Goal: Book appointment/travel/reservation

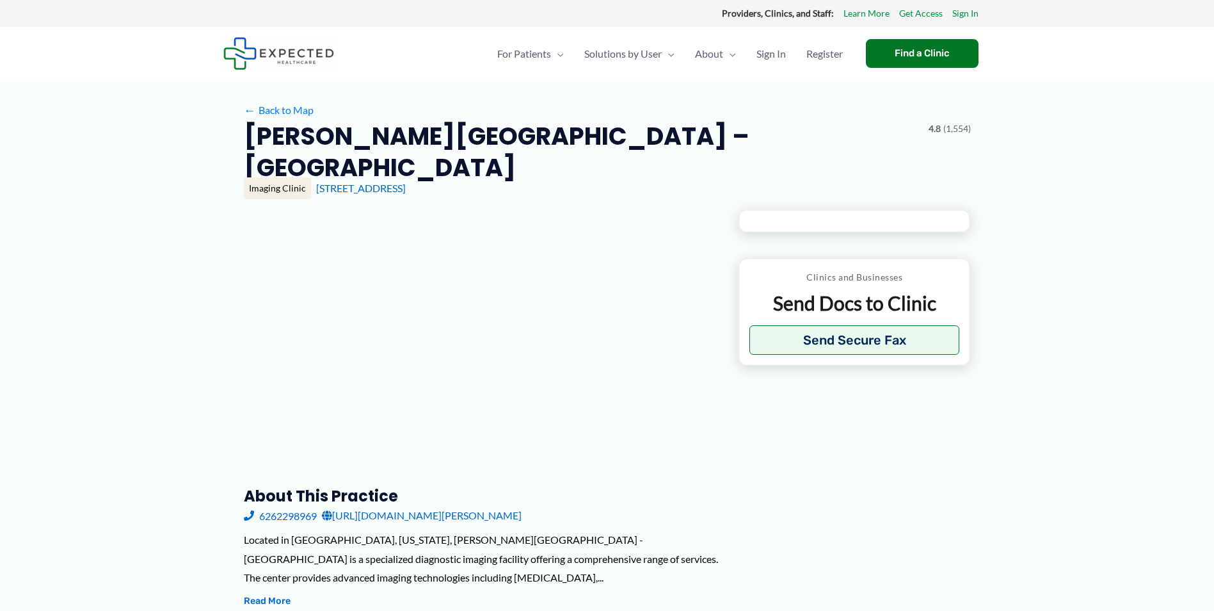
type input "**********"
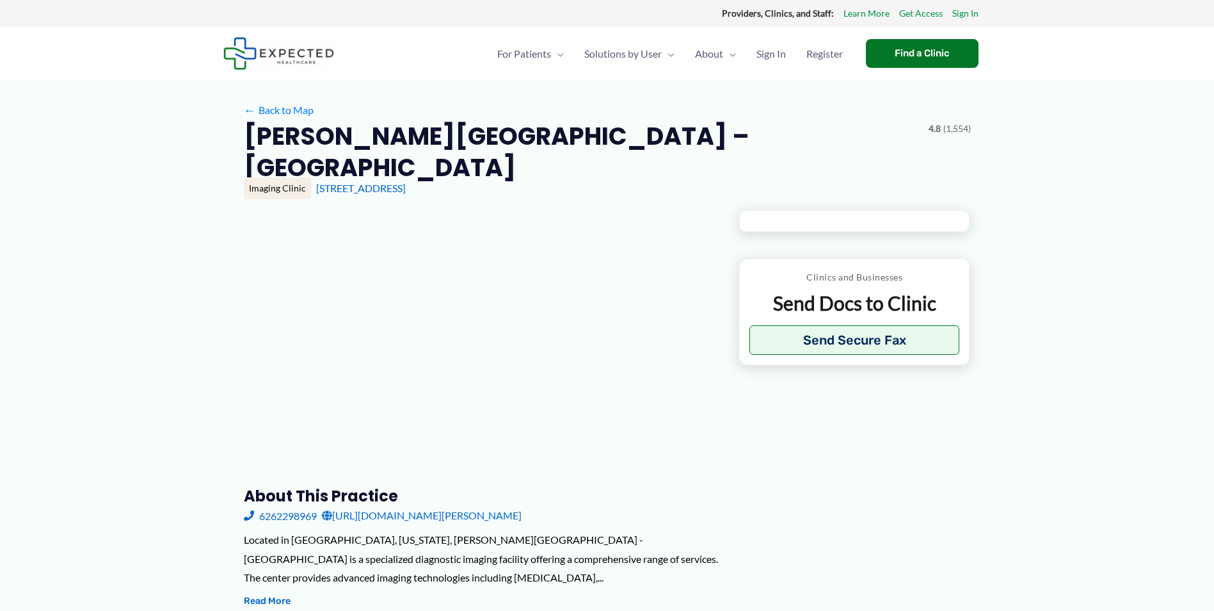
type input "**********"
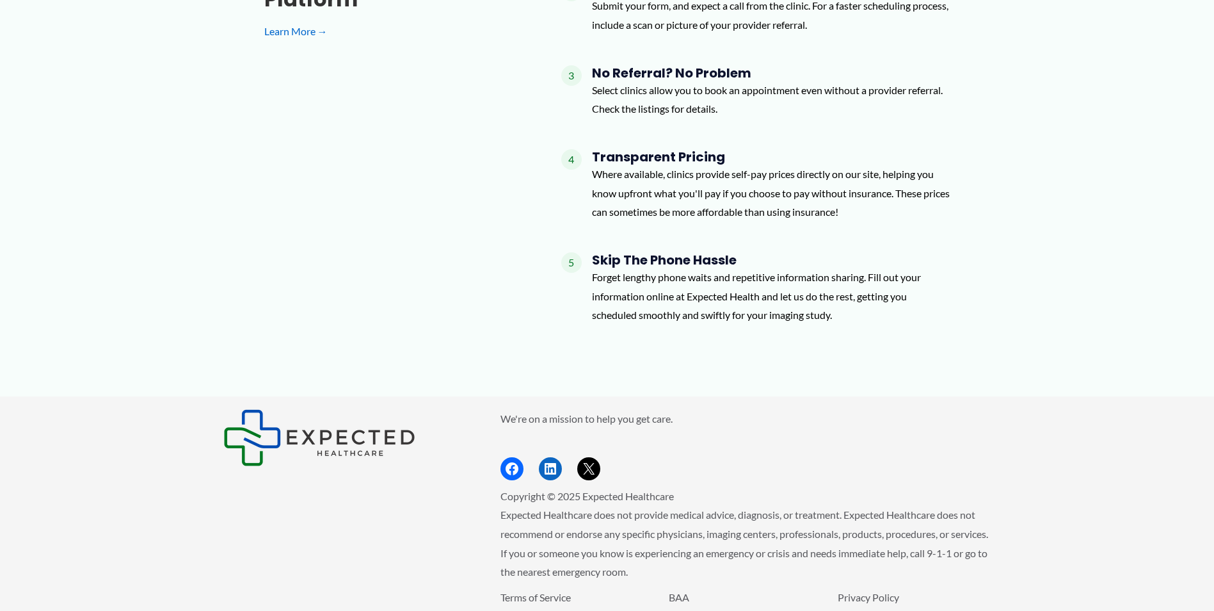
scroll to position [1313, 0]
